Goal: Information Seeking & Learning: Find specific fact

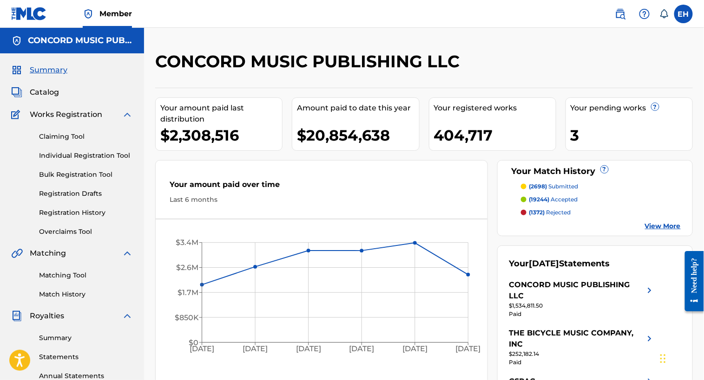
click at [49, 96] on span "Catalog" at bounding box center [44, 92] width 29 height 11
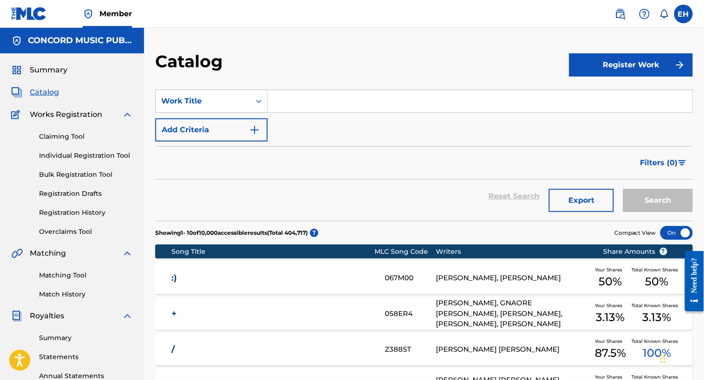
click at [517, 115] on div "SearchWithCriteriafd6fbcd4-e305-4826-b994-f9459128fecd Work Title Add Criteria" at bounding box center [423, 116] width 537 height 52
click at [494, 93] on input "Search Form" at bounding box center [480, 101] width 425 height 22
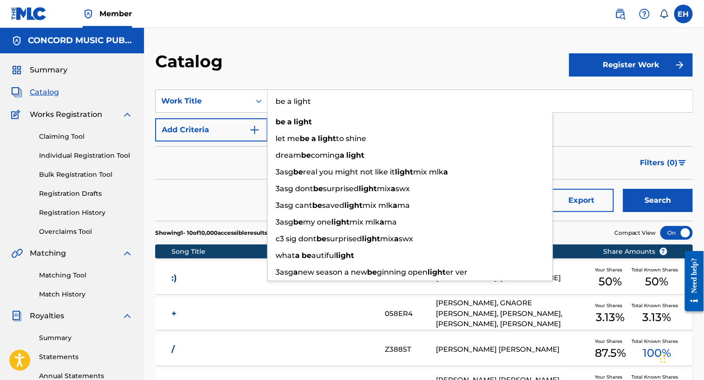
type input "be a light"
click at [246, 128] on button "Add Criteria" at bounding box center [211, 129] width 112 height 23
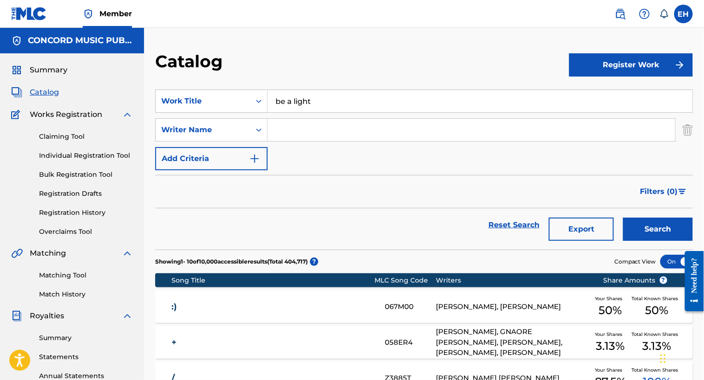
click at [300, 131] on input "Search Form" at bounding box center [471, 130] width 407 height 22
type input "[PERSON_NAME]"
click at [623, 218] on button "Search" at bounding box center [658, 229] width 70 height 23
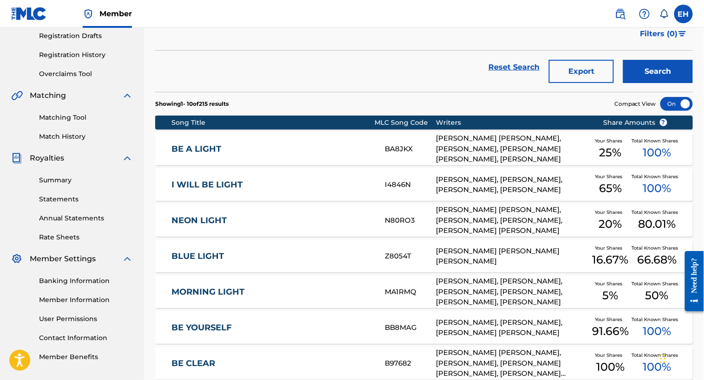
scroll to position [163, 0]
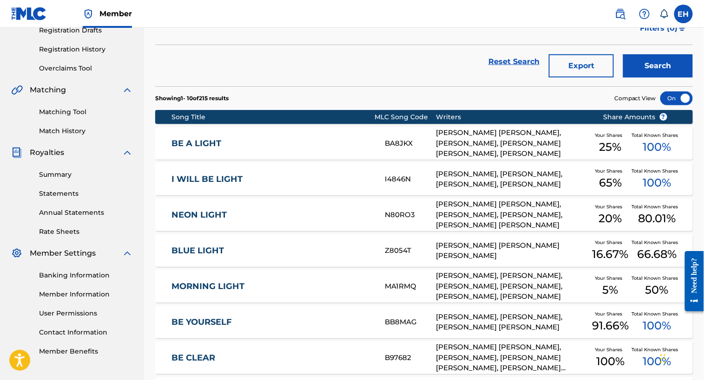
click at [217, 146] on link "BE A LIGHT" at bounding box center [271, 143] width 201 height 11
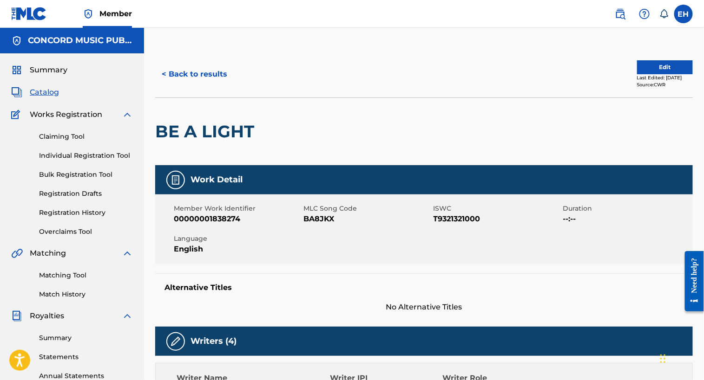
click at [192, 71] on button "< Back to results" at bounding box center [194, 74] width 78 height 23
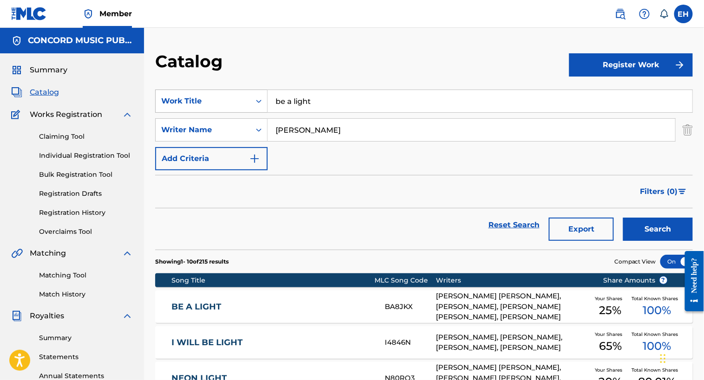
click at [214, 97] on div "Work Title" at bounding box center [203, 101] width 84 height 11
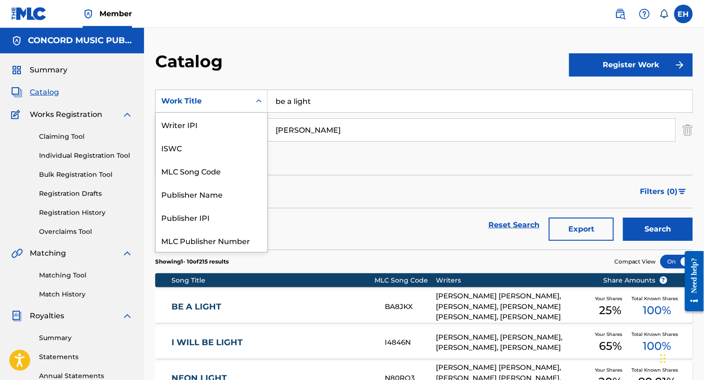
scroll to position [116, 0]
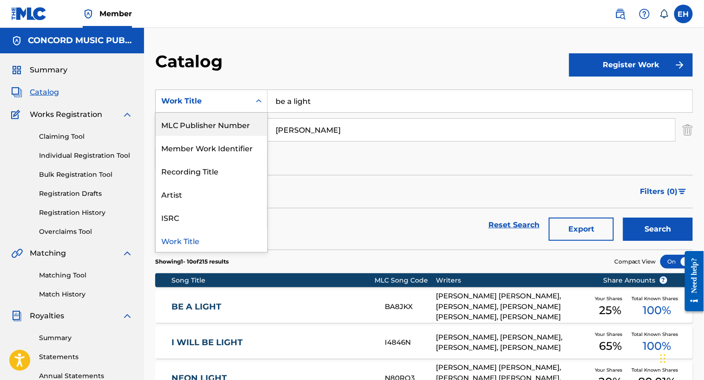
click at [205, 131] on div "MLC Publisher Number" at bounding box center [211, 124] width 111 height 23
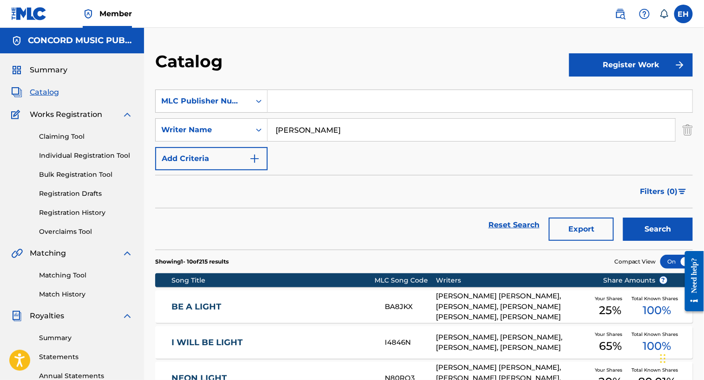
click at [298, 98] on input "Search Form" at bounding box center [480, 101] width 425 height 22
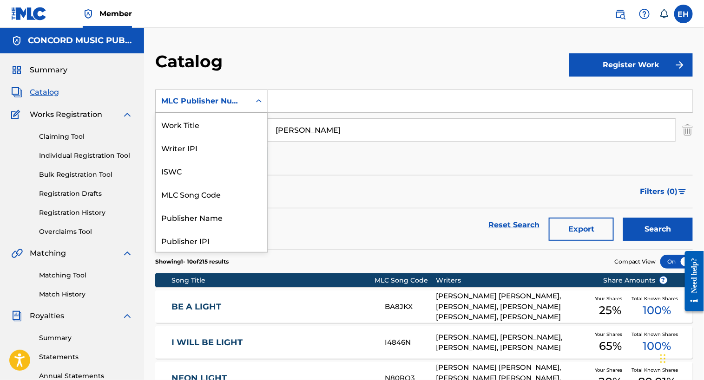
click at [245, 100] on div "MLC Publisher Number" at bounding box center [203, 101] width 95 height 18
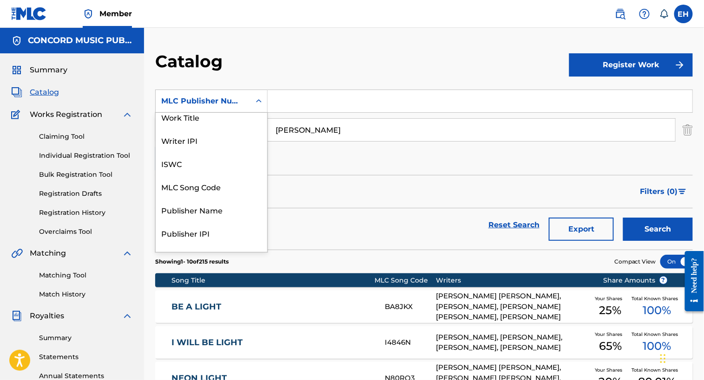
scroll to position [0, 0]
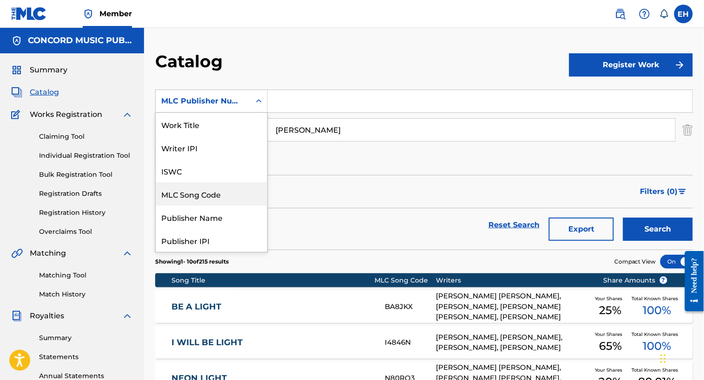
click at [216, 191] on div "MLC Song Code" at bounding box center [211, 194] width 111 height 23
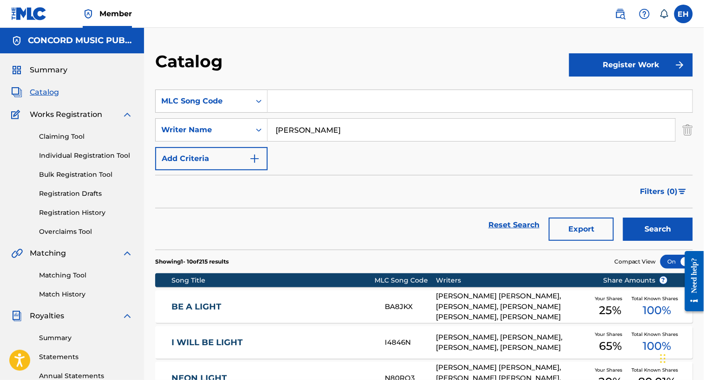
click at [281, 102] on input "Search Form" at bounding box center [480, 101] width 425 height 22
paste input "TW87VX"
type input "TW87VX"
drag, startPoint x: 314, startPoint y: 138, endPoint x: 270, endPoint y: 120, distance: 47.1
click at [270, 120] on input "[PERSON_NAME]" at bounding box center [471, 130] width 407 height 22
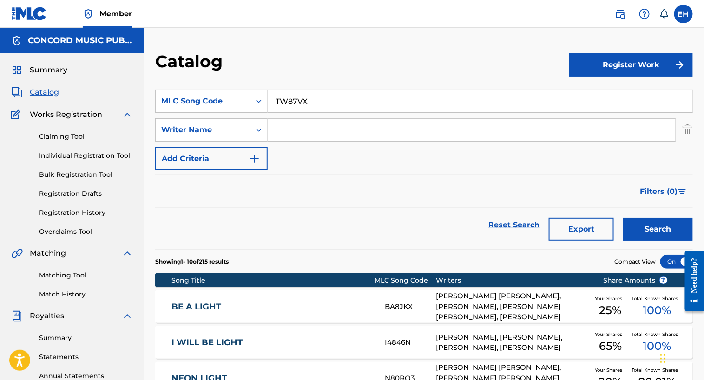
click at [648, 225] on button "Search" at bounding box center [658, 229] width 70 height 23
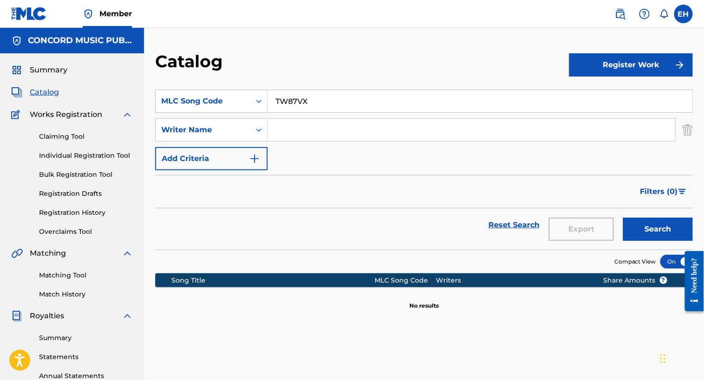
click at [328, 104] on input "TW87VX" at bounding box center [480, 101] width 425 height 22
click at [622, 14] on img at bounding box center [619, 13] width 11 height 11
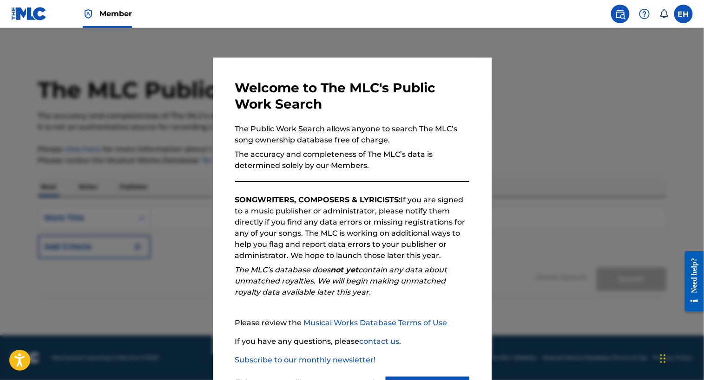
scroll to position [44, 0]
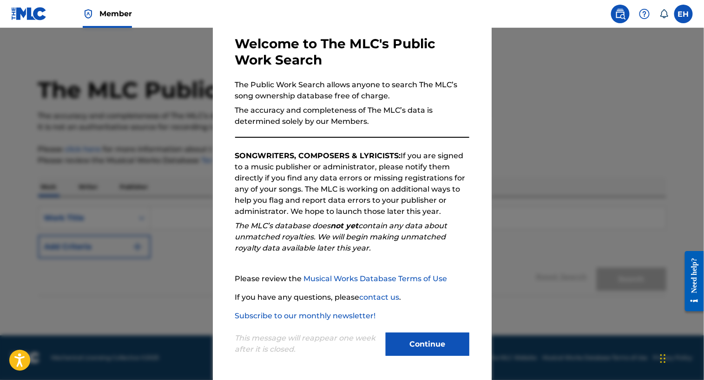
click at [422, 343] on button "Continue" at bounding box center [427, 344] width 84 height 23
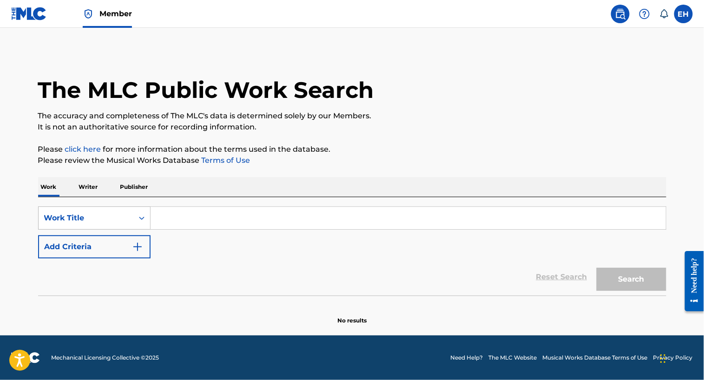
click at [92, 213] on div "Work Title" at bounding box center [86, 218] width 84 height 11
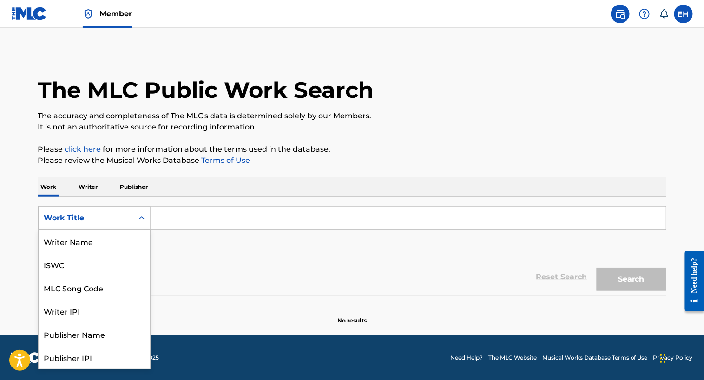
scroll to position [46, 0]
click at [92, 247] on div "MLC Song Code" at bounding box center [94, 241] width 111 height 23
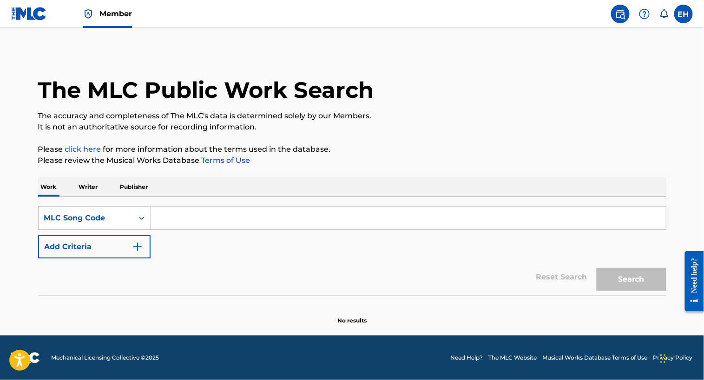
click at [165, 223] on input "Search Form" at bounding box center [407, 218] width 515 height 22
paste input "TW87VX"
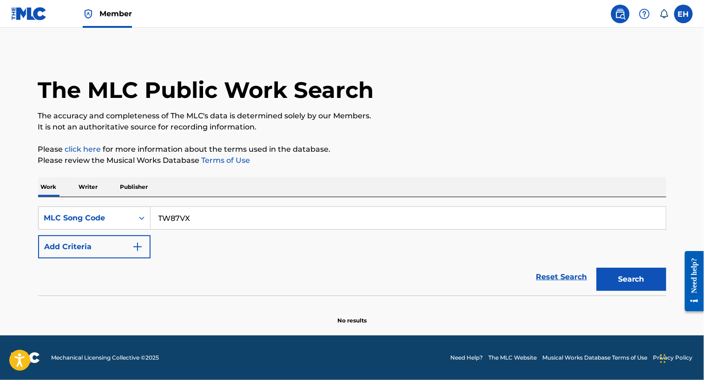
type input "TW87VX"
click at [620, 281] on button "Search" at bounding box center [631, 279] width 70 height 23
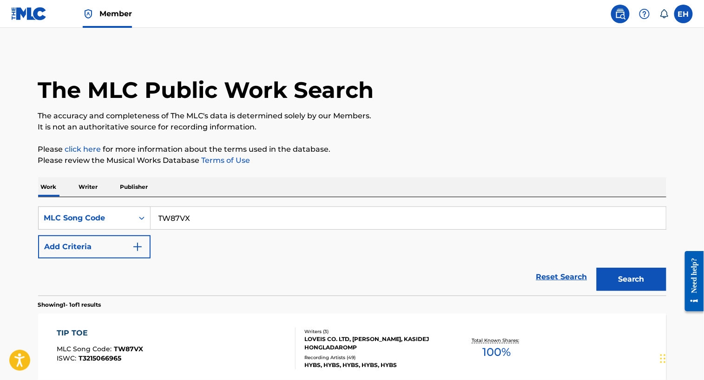
scroll to position [96, 0]
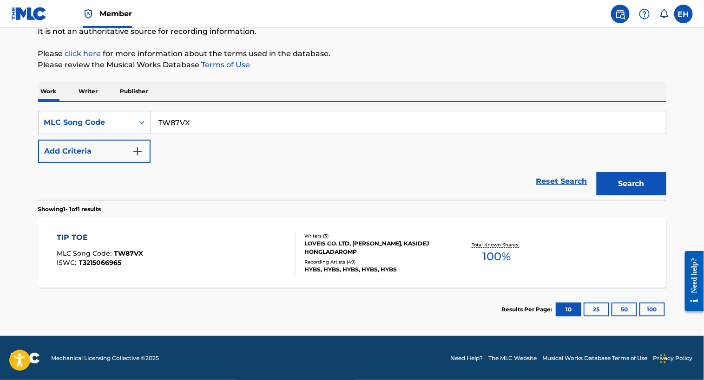
click at [228, 248] on div "TIP TOE MLC Song Code : TW87VX ISWC : T3215066965" at bounding box center [176, 253] width 239 height 42
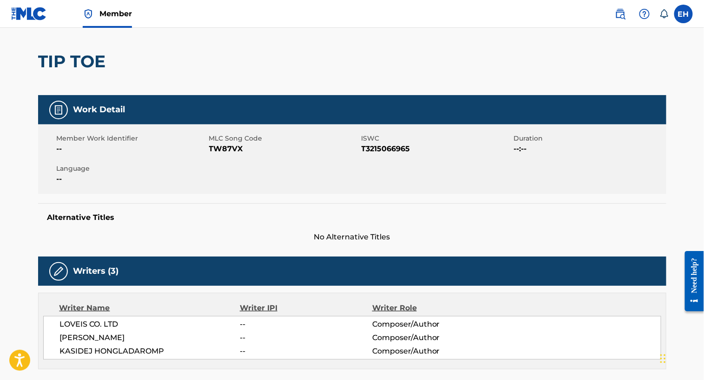
scroll to position [180, 0]
